Goal: Find specific page/section: Find specific page/section

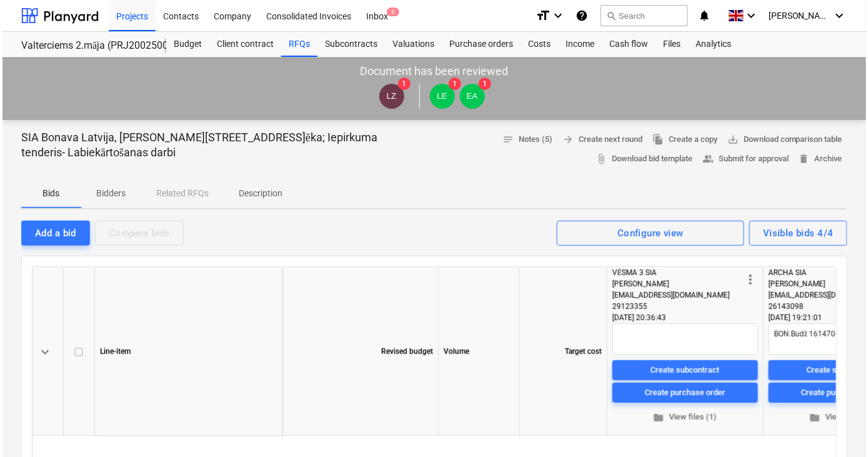
scroll to position [2633, 0]
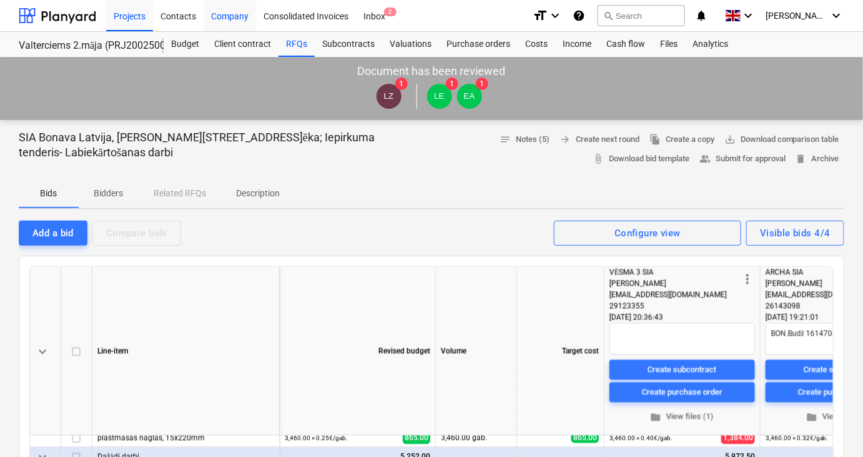
click at [240, 15] on div "Company" at bounding box center [230, 15] width 52 height 32
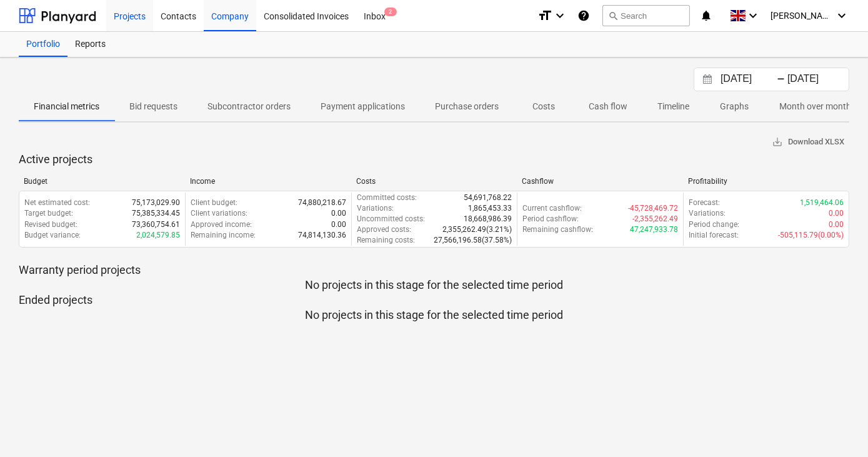
click at [136, 18] on div "Projects" at bounding box center [129, 15] width 47 height 32
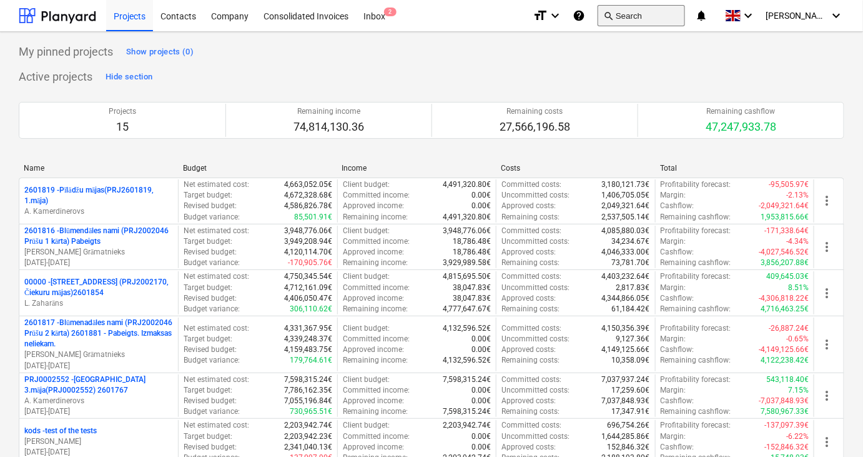
click at [666, 18] on button "search Search" at bounding box center [641, 15] width 87 height 21
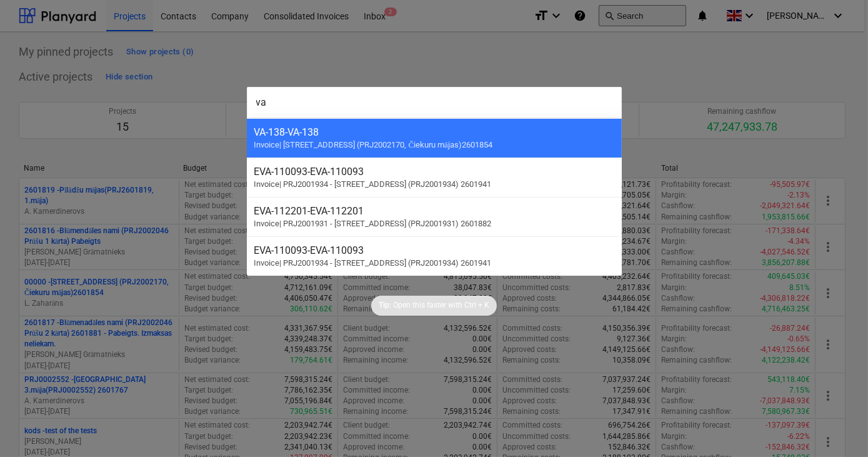
type input "v"
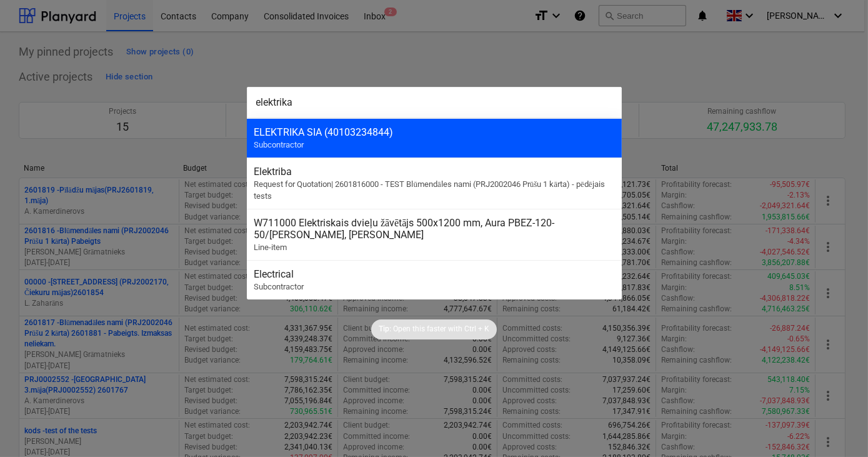
type input "elektrika"
click at [383, 137] on div "ELEKTRIKA SIA (40103234844)" at bounding box center [434, 132] width 360 height 12
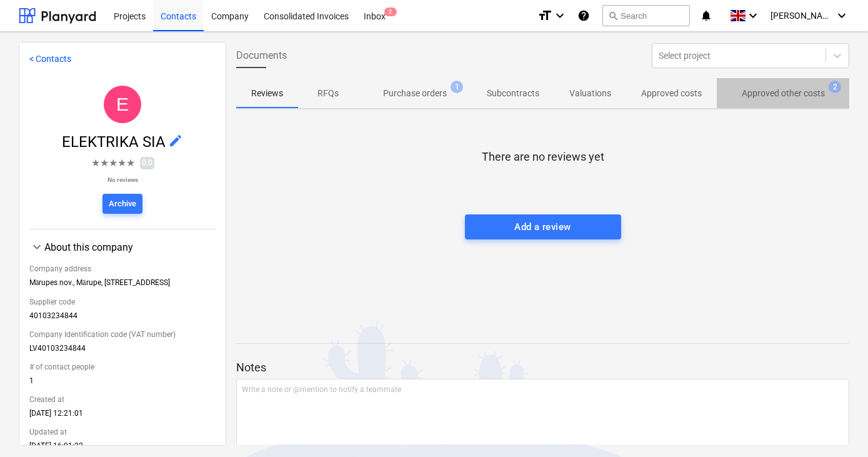
click at [773, 95] on p "Approved other costs" at bounding box center [782, 93] width 83 height 13
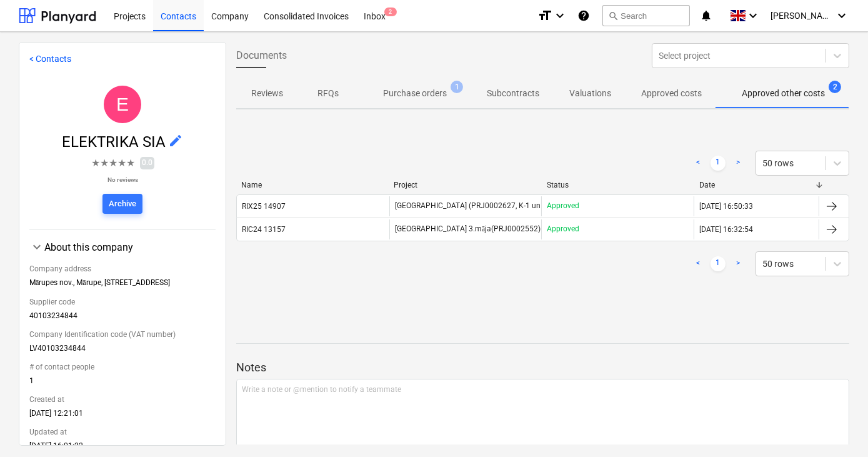
scroll to position [0, 3]
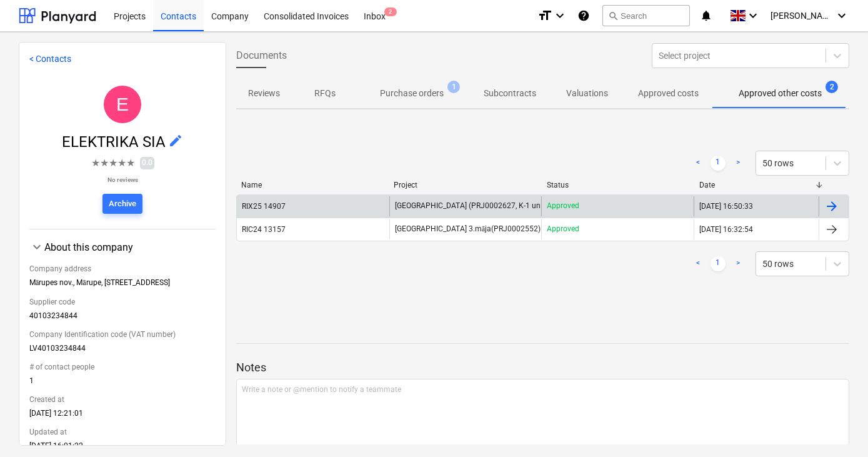
click at [438, 205] on span "[GEOGRAPHIC_DATA] (PRJ0002627, K-1 un K-2(2.kārta) 2601960" at bounding box center [504, 205] width 219 height 9
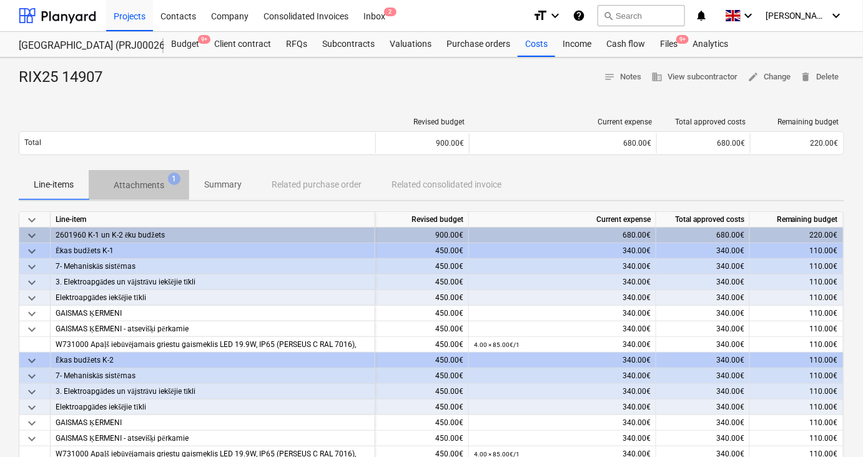
click at [145, 186] on p "Attachments" at bounding box center [139, 185] width 51 height 13
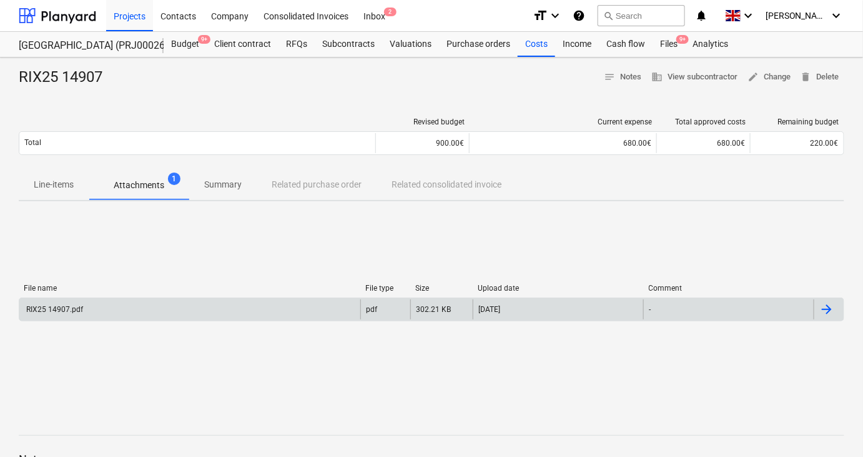
click at [88, 306] on div "RIX25 14907.pdf" at bounding box center [189, 309] width 341 height 20
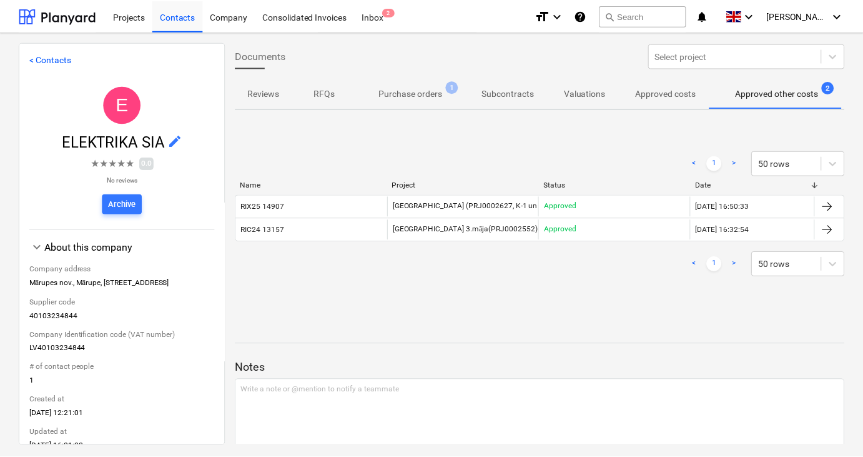
scroll to position [0, 3]
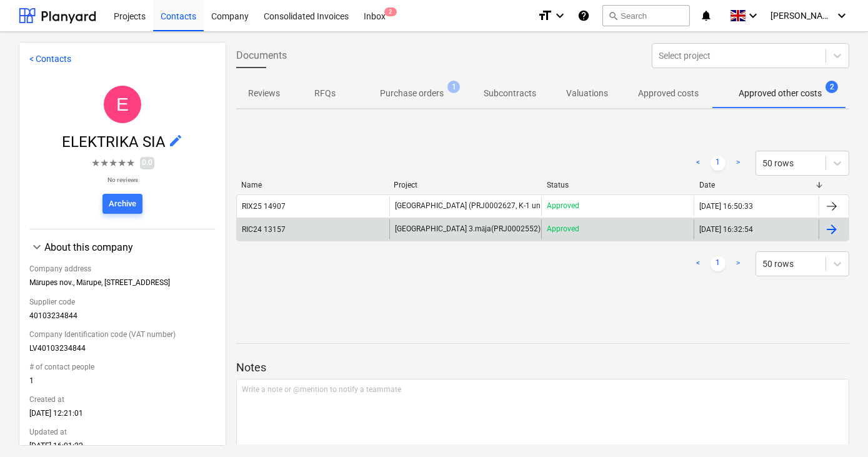
click at [303, 230] on div "RIC24 13157" at bounding box center [313, 229] width 152 height 20
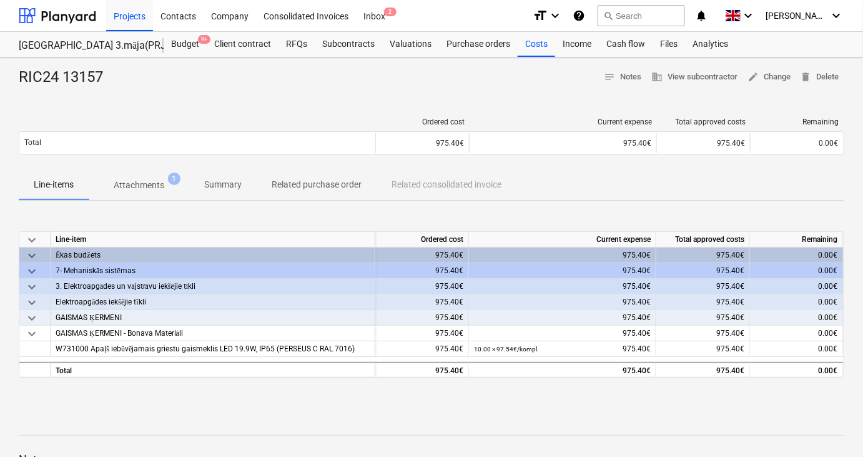
click at [137, 181] on p "Attachments" at bounding box center [139, 185] width 51 height 13
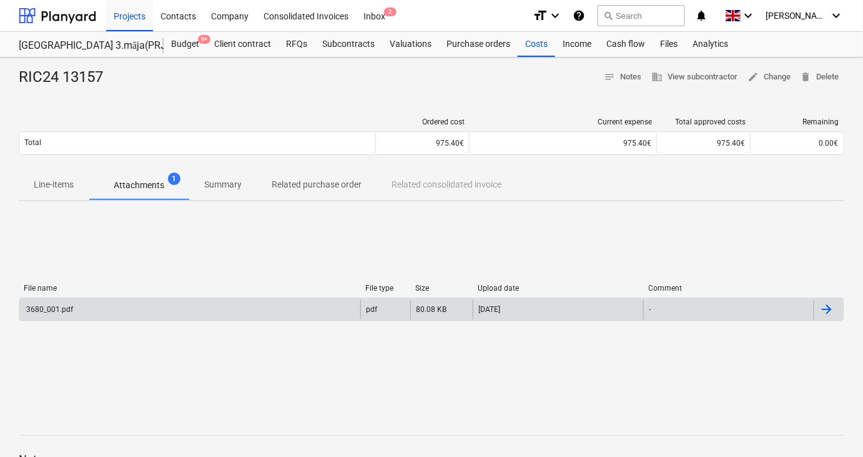
click at [63, 303] on div "3680_001.pdf" at bounding box center [189, 309] width 341 height 20
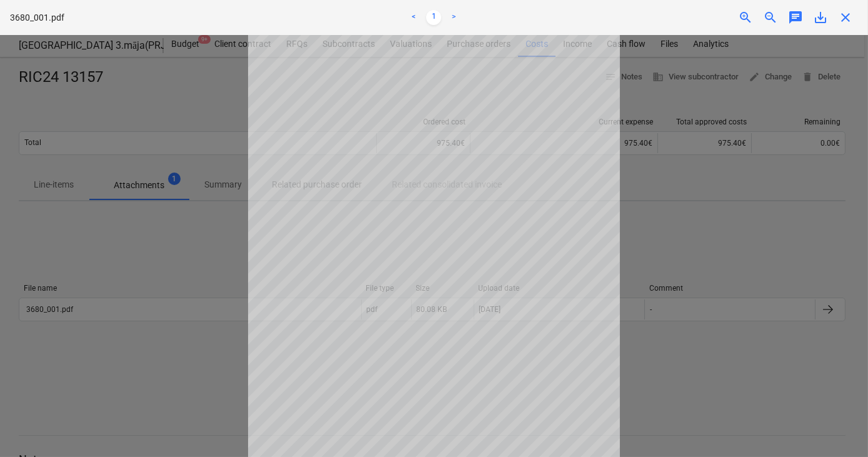
click at [185, 301] on div at bounding box center [434, 246] width 868 height 422
click at [845, 22] on span "close" at bounding box center [845, 17] width 15 height 15
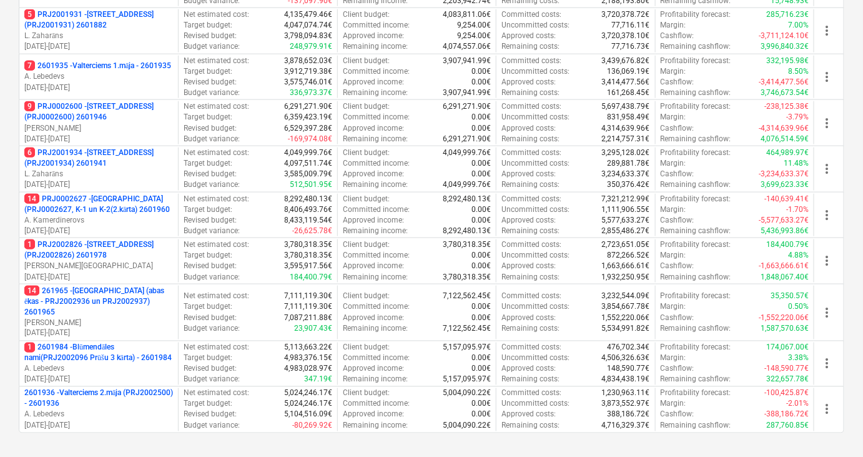
scroll to position [457, 0]
